Goal: Transaction & Acquisition: Purchase product/service

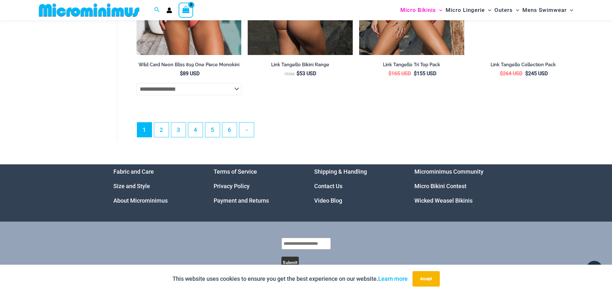
scroll to position [1889, 0]
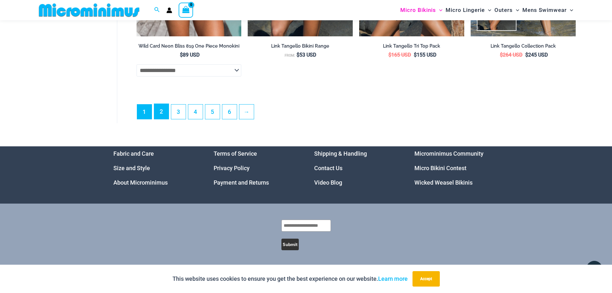
click at [163, 116] on link "2" at bounding box center [161, 111] width 14 height 15
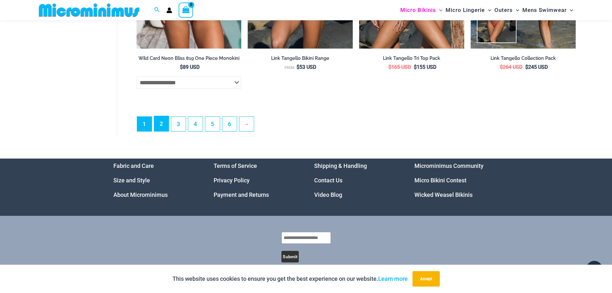
scroll to position [1857, 0]
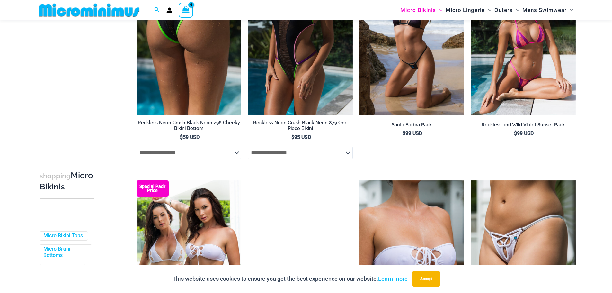
scroll to position [1632, 0]
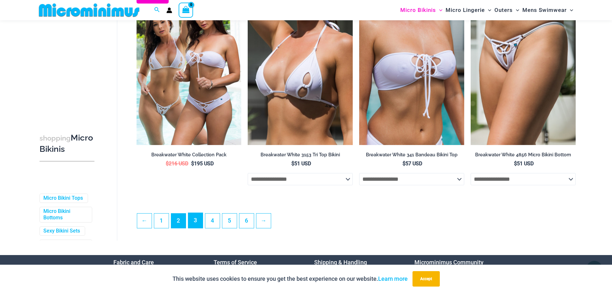
click at [194, 228] on link "3" at bounding box center [195, 220] width 14 height 15
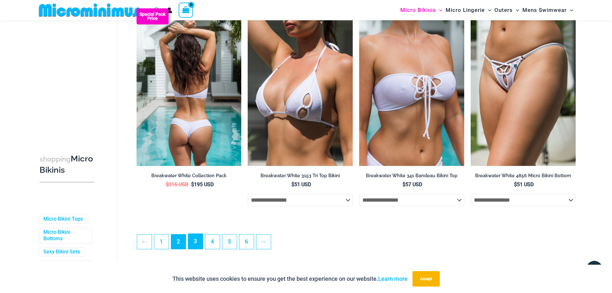
scroll to position [1599, 0]
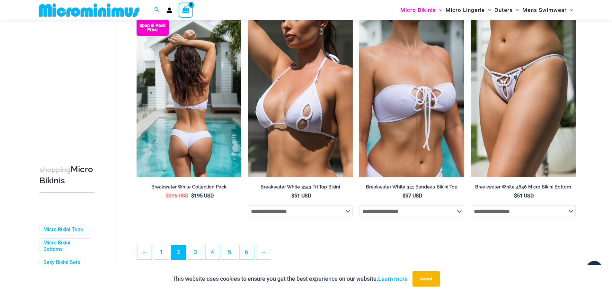
click at [193, 129] on img at bounding box center [188, 98] width 105 height 157
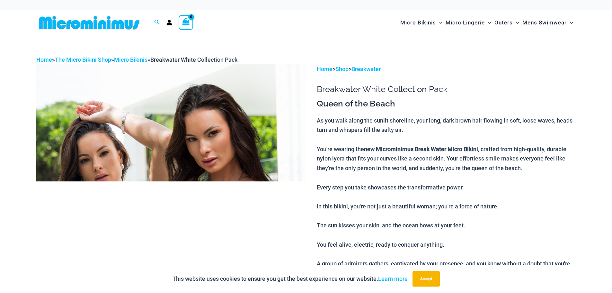
click at [161, 149] on img at bounding box center [171, 266] width 270 height 405
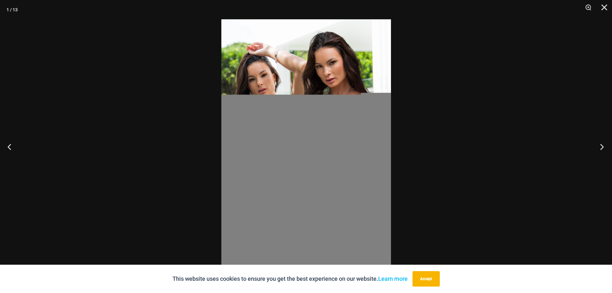
click at [601, 145] on button "Next" at bounding box center [600, 146] width 24 height 32
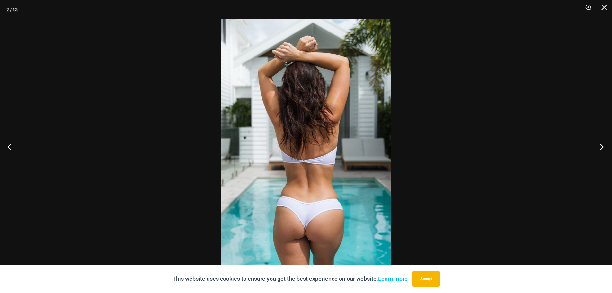
click at [601, 145] on button "Next" at bounding box center [600, 146] width 24 height 32
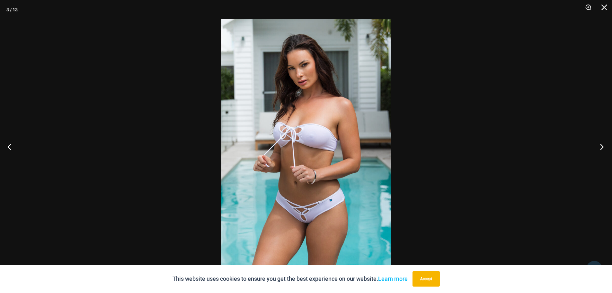
click at [601, 145] on button "Next" at bounding box center [600, 146] width 24 height 32
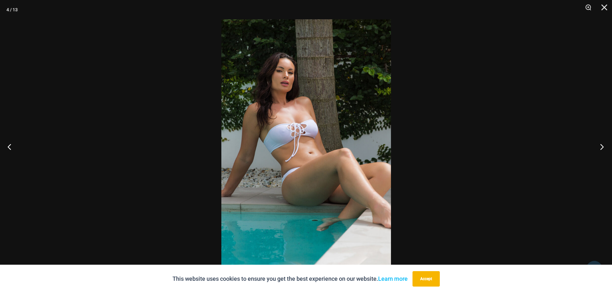
click at [601, 145] on button "Next" at bounding box center [600, 146] width 24 height 32
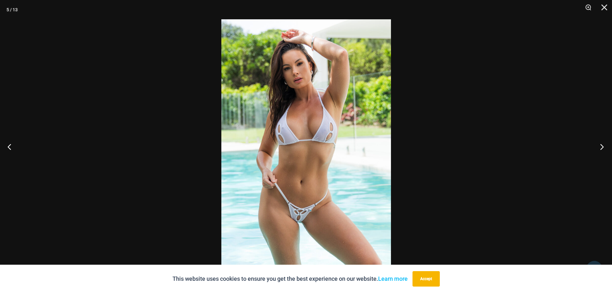
click at [601, 145] on button "Next" at bounding box center [600, 146] width 24 height 32
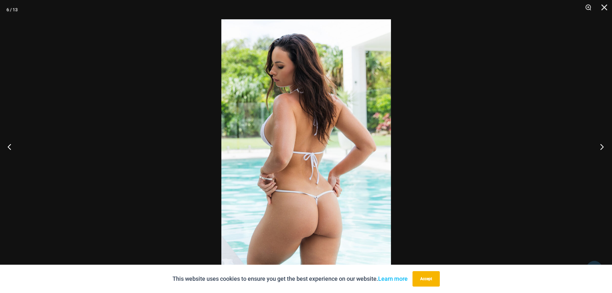
click at [601, 145] on button "Next" at bounding box center [600, 146] width 24 height 32
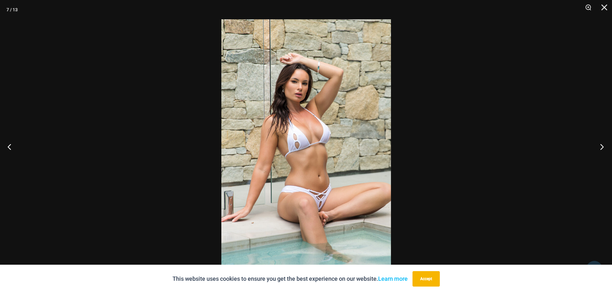
click at [601, 145] on button "Next" at bounding box center [600, 146] width 24 height 32
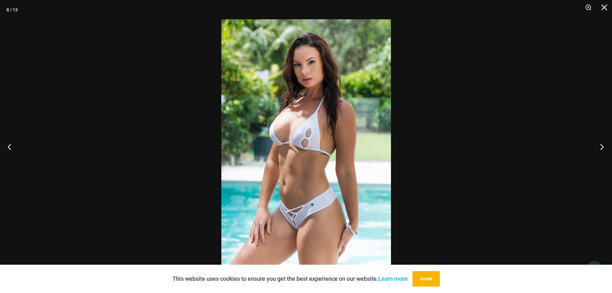
click at [601, 145] on button "Next" at bounding box center [600, 146] width 24 height 32
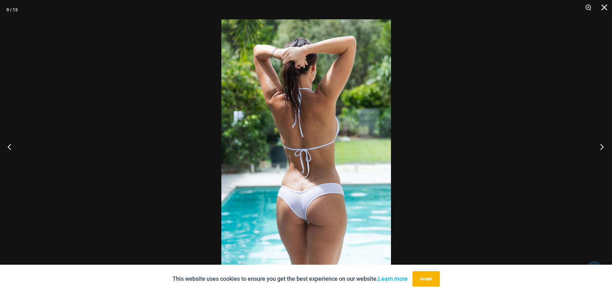
click at [601, 145] on button "Next" at bounding box center [600, 146] width 24 height 32
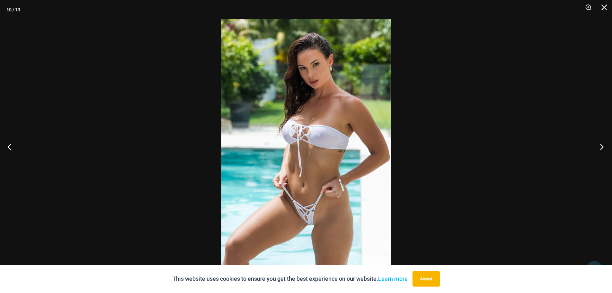
click at [601, 145] on button "Next" at bounding box center [600, 146] width 24 height 32
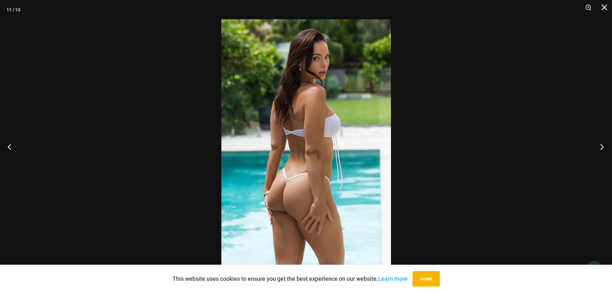
click at [601, 145] on button "Next" at bounding box center [600, 146] width 24 height 32
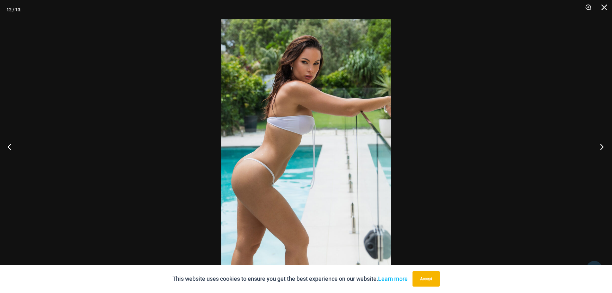
click at [601, 145] on button "Next" at bounding box center [600, 146] width 24 height 32
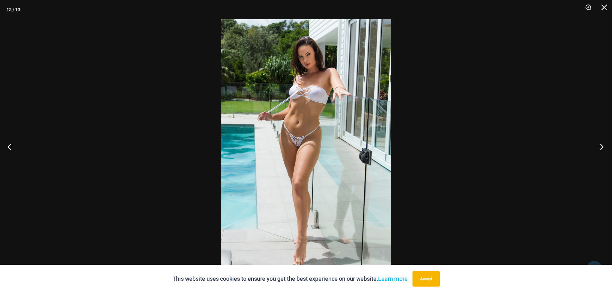
click at [601, 145] on button "Next" at bounding box center [600, 146] width 24 height 32
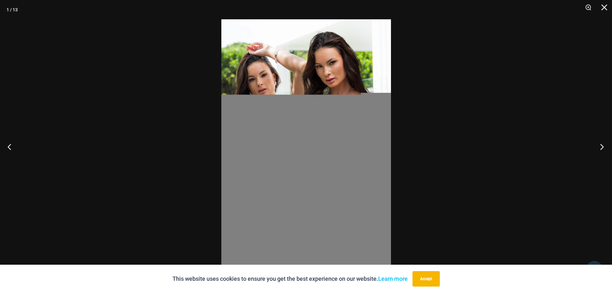
click at [601, 145] on button "Next" at bounding box center [600, 146] width 24 height 32
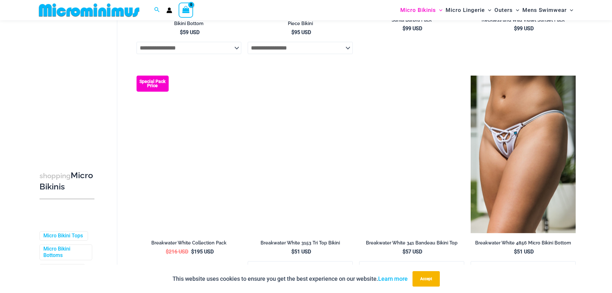
scroll to position [1606, 0]
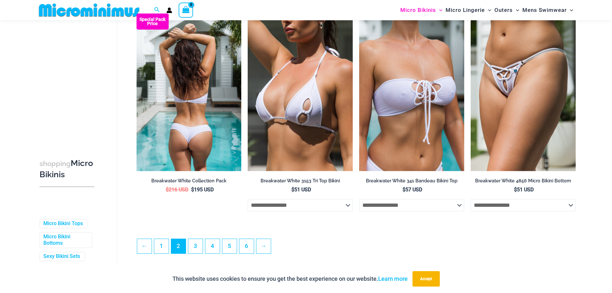
click at [186, 141] on img at bounding box center [188, 91] width 105 height 157
